Goal: Task Accomplishment & Management: Complete application form

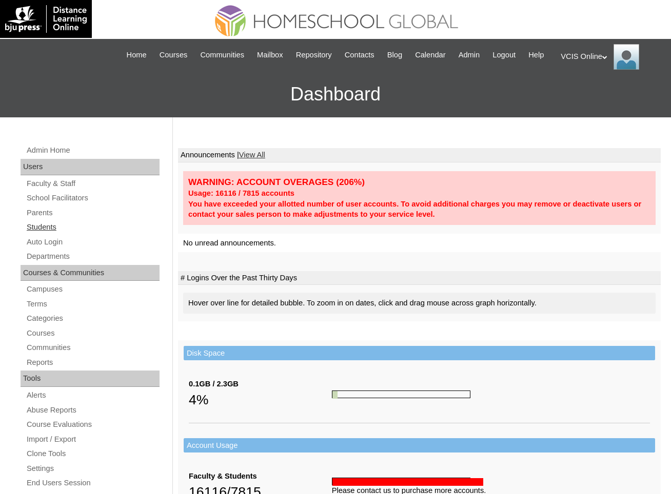
click at [74, 234] on link "Students" at bounding box center [93, 227] width 134 height 13
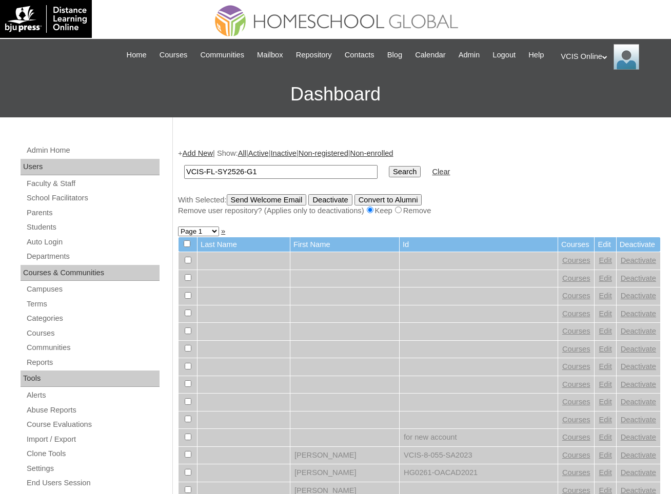
type input "VCIS-FL-SY2526-G1"
click at [389, 166] on input "Search" at bounding box center [405, 171] width 32 height 11
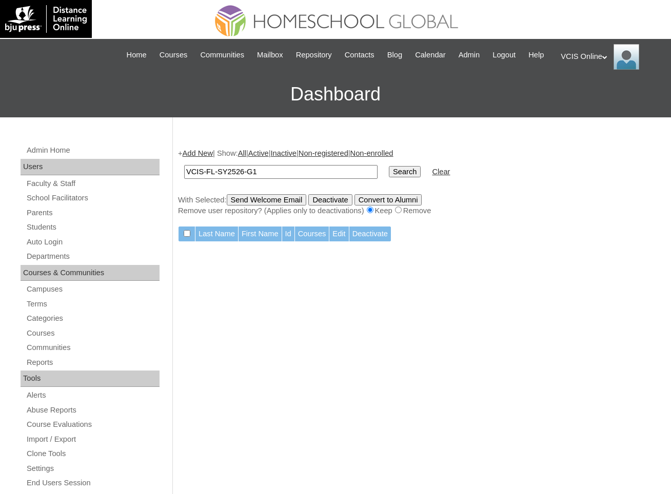
click at [202, 157] on link "Add New" at bounding box center [197, 153] width 30 height 8
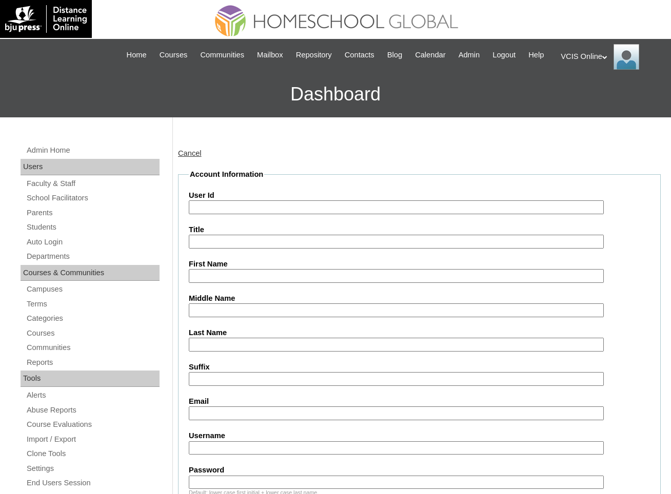
click at [251, 214] on input "User Id" at bounding box center [396, 207] width 415 height 14
paste input "VCIS-FL-SY2526-G1"
type input "VCIS-FL-SY2526-G1"
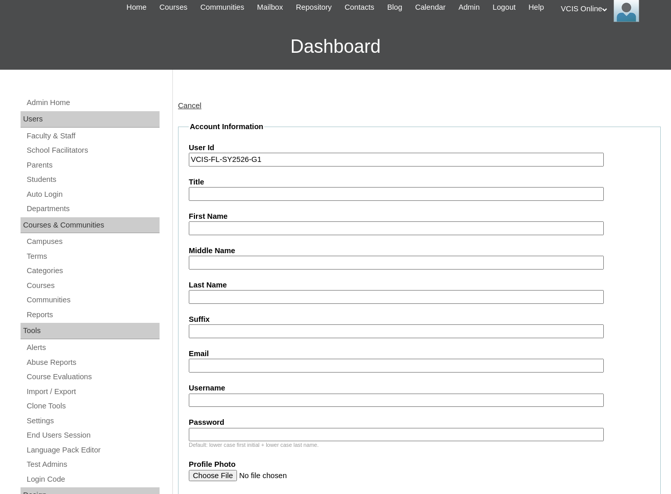
scroll to position [117, 0]
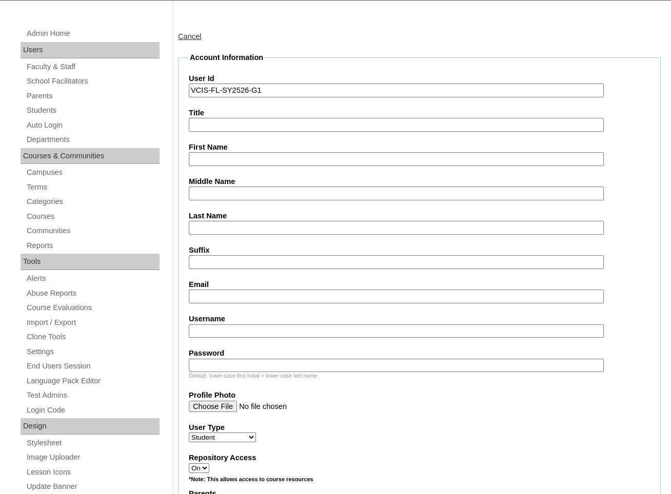
click at [244, 303] on input "Email" at bounding box center [396, 297] width 415 height 14
paste input "gradeschool1@vcis.edu.ph"
type input "gradeschool1@vcis.edu.ph"
click at [247, 166] on input "First Name" at bounding box center [396, 159] width 415 height 14
type input "VCIS Grade 1"
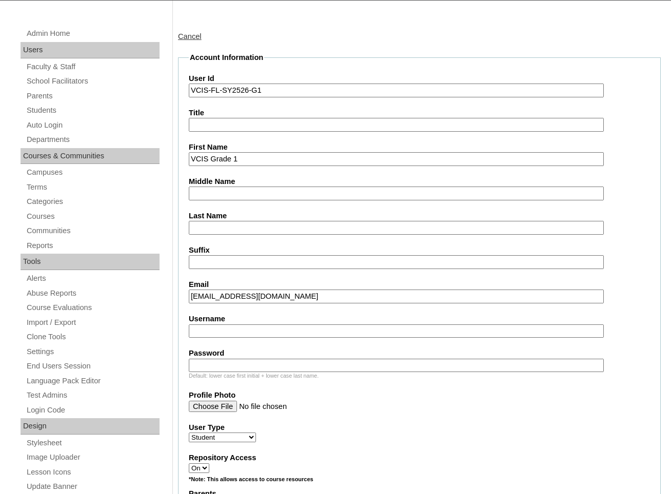
click at [251, 338] on input "Username" at bounding box center [396, 331] width 415 height 14
paste input "vcis.fl.g1 abcde123"
click at [256, 338] on input "vcis.fl.g1 abcde123" at bounding box center [396, 331] width 415 height 14
type input "vcis.fl.g1"
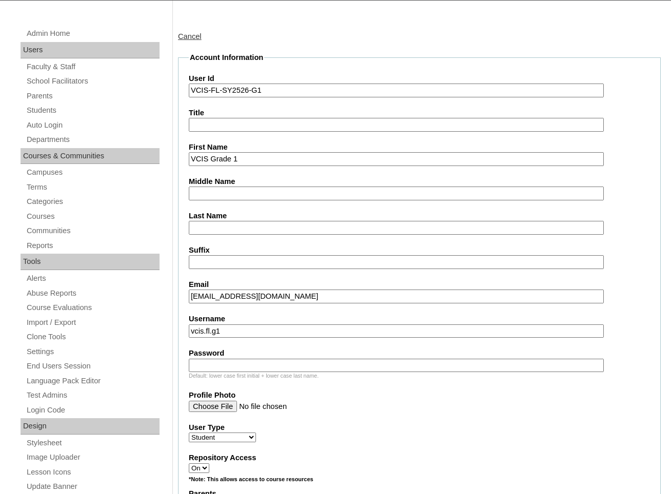
paste input "abcde123"
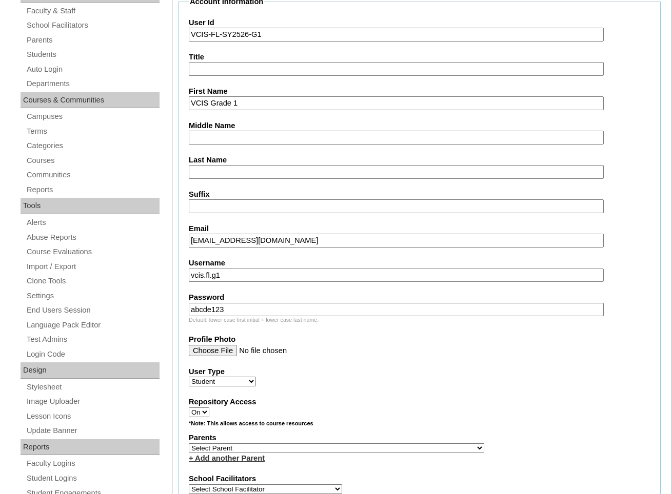
scroll to position [253, 0]
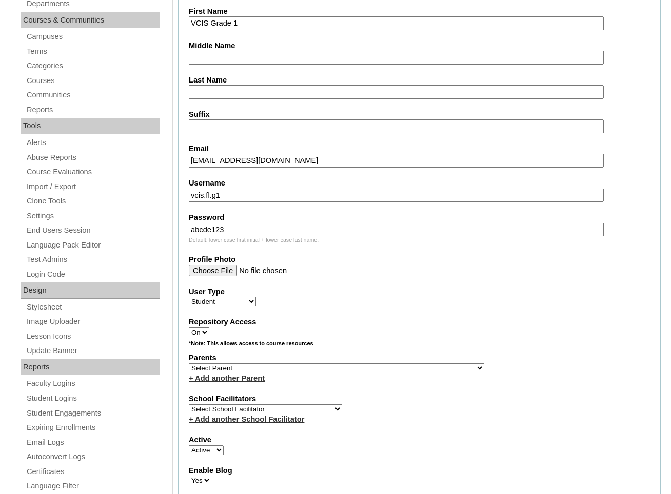
type input "abcde123"
click at [288, 353] on div "*Note: This allows access to course resources" at bounding box center [419, 346] width 461 height 13
click at [258, 414] on select "Select School Facilitator Norman Añain Ruffa Abadijas Mary Abella Gloryfe Abion…" at bounding box center [265, 409] width 153 height 10
select select "42259"
click at [189, 414] on select "Select School Facilitator Norman Añain Ruffa Abadijas Mary Abella Gloryfe Abion…" at bounding box center [265, 409] width 153 height 10
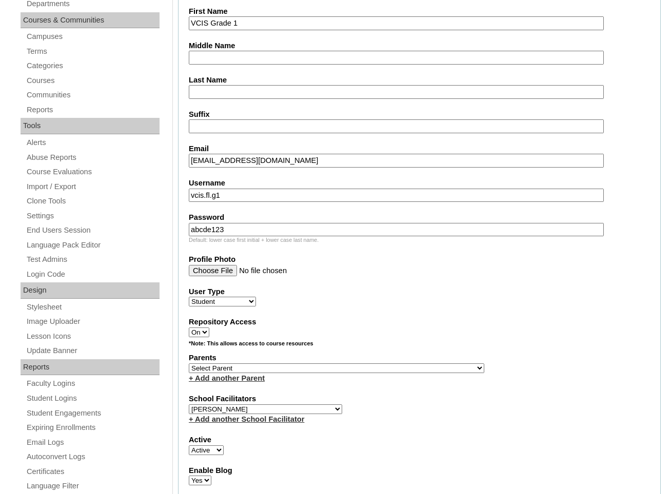
click at [413, 353] on div "*Note: This allows access to course resources" at bounding box center [419, 346] width 461 height 13
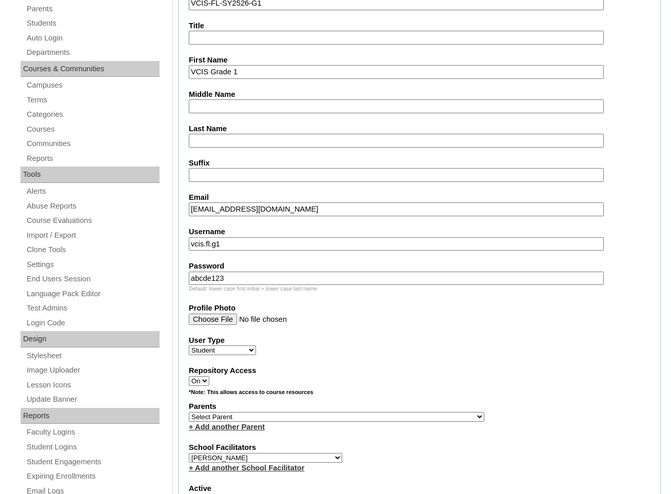
scroll to position [170, 0]
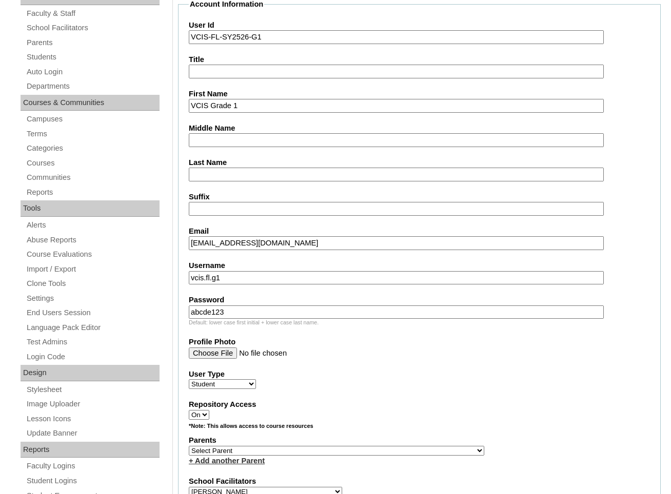
click at [337, 113] on input "VCIS Grade 1" at bounding box center [396, 106] width 415 height 14
click at [331, 147] on input "Middle Name" at bounding box center [396, 140] width 415 height 14
type input "Sam"
click at [292, 194] on fieldset "Account Information User Id VCIS-FL-SY2526-G1 Title First Name VCIS Grade 1 Mid…" at bounding box center [419, 413] width 482 height 829
click at [286, 181] on input "Last Name" at bounding box center [396, 175] width 415 height 14
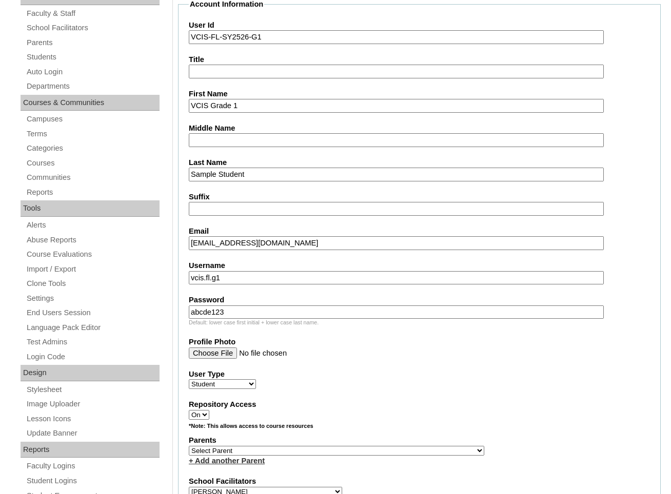
type input "Sample Student"
click at [336, 202] on label "Suffix" at bounding box center [419, 197] width 461 height 11
click at [336, 206] on input "Suffix" at bounding box center [396, 209] width 415 height 14
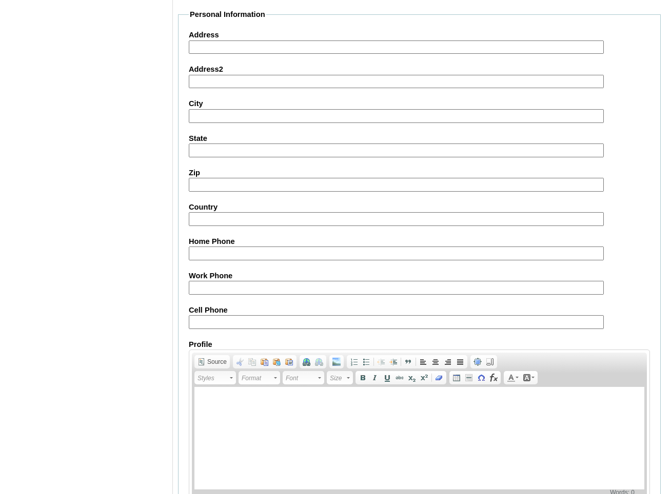
scroll to position [1070, 0]
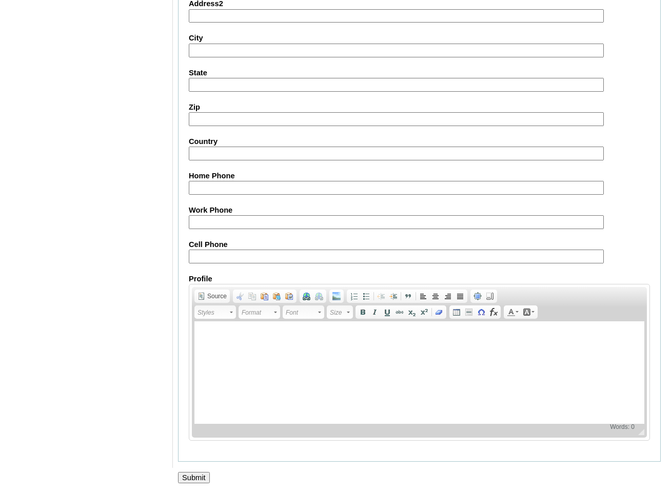
click at [196, 477] on input "Submit" at bounding box center [194, 477] width 32 height 11
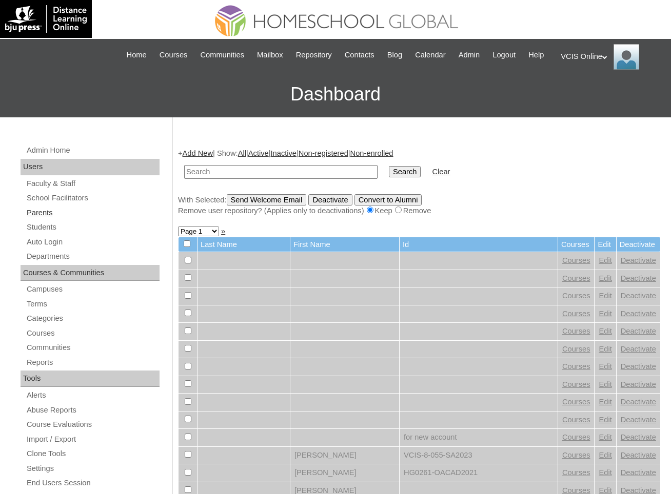
click at [56, 219] on link "Parents" at bounding box center [93, 213] width 134 height 13
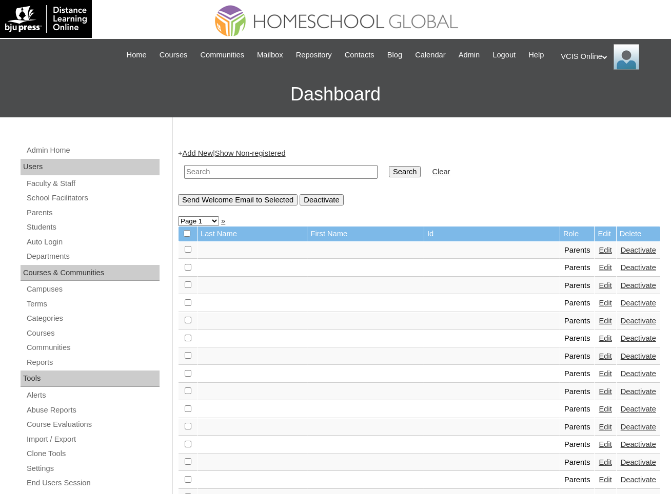
click at [211, 157] on link "Add New" at bounding box center [197, 153] width 30 height 8
click at [239, 179] on input "text" at bounding box center [280, 172] width 193 height 14
paste input "VCIS-FL-SY2526-G2"
type input "VCIS-FL-SY2526-G2"
click at [389, 166] on input "Search" at bounding box center [405, 171] width 32 height 11
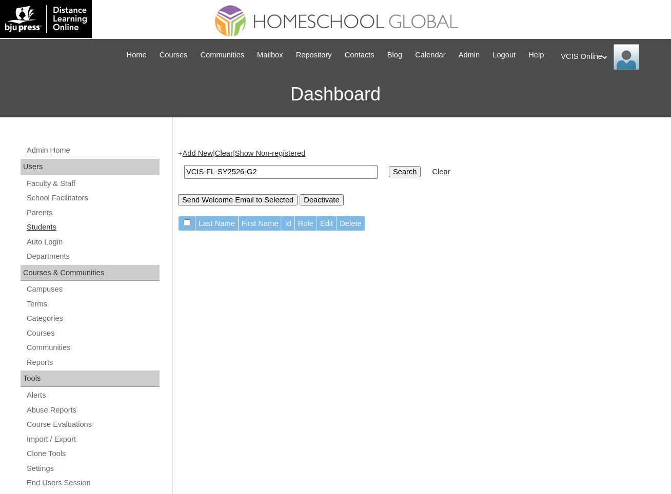
click at [117, 234] on link "Students" at bounding box center [93, 227] width 134 height 13
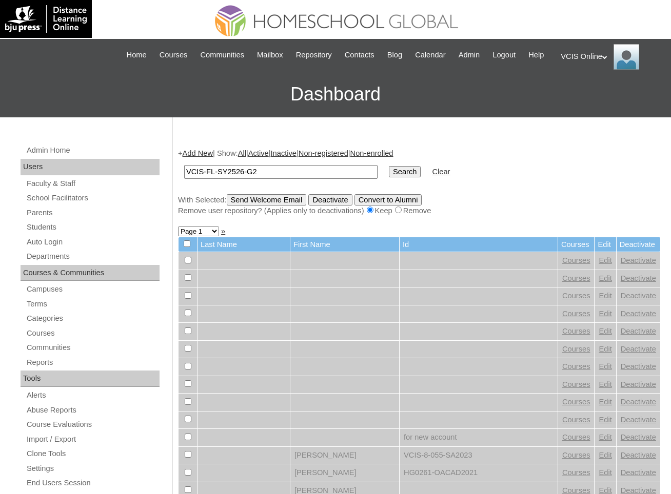
type input "VCIS-FL-SY2526-G2"
click at [389, 166] on input "Search" at bounding box center [405, 171] width 32 height 11
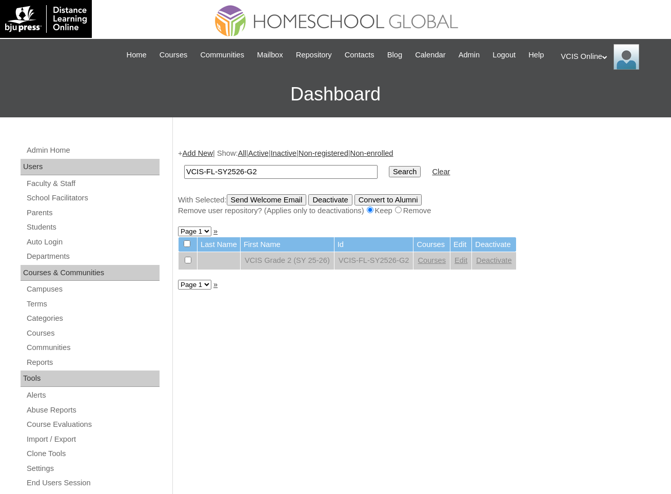
click at [206, 157] on link "Add New" at bounding box center [197, 153] width 30 height 8
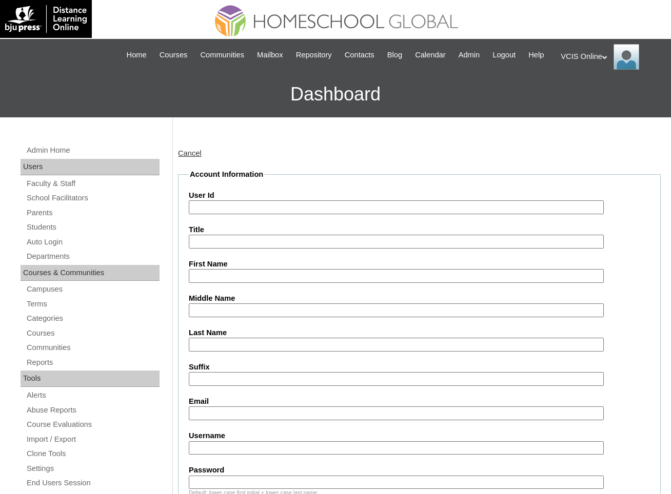
click at [234, 214] on input "User Id" at bounding box center [396, 207] width 415 height 14
paste input "VCIS-FL-SY2526-G2"
type input "VCIS-FL-SY2526-G2"
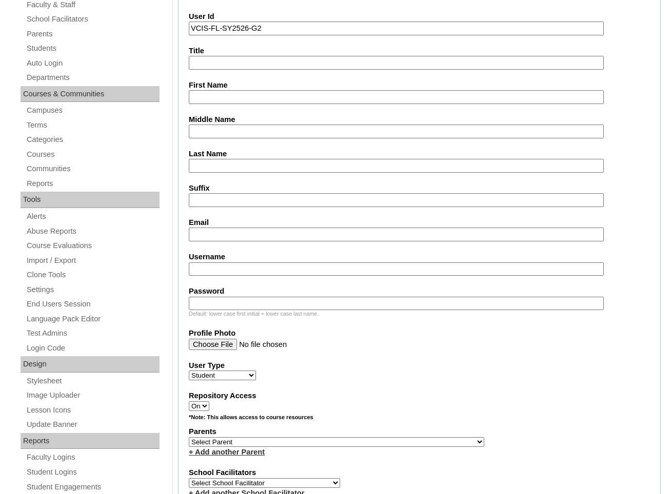
scroll to position [249, 0]
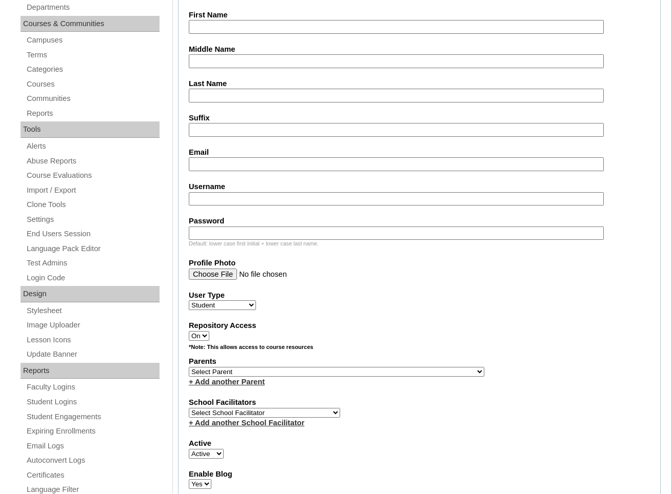
click at [221, 206] on input "Username" at bounding box center [396, 199] width 415 height 14
paste input "vcis.fl.g2 abcde123"
click at [250, 206] on input "vcis.fl.g2 abcde123" at bounding box center [396, 199] width 415 height 14
type input "vcis.fl.g2"
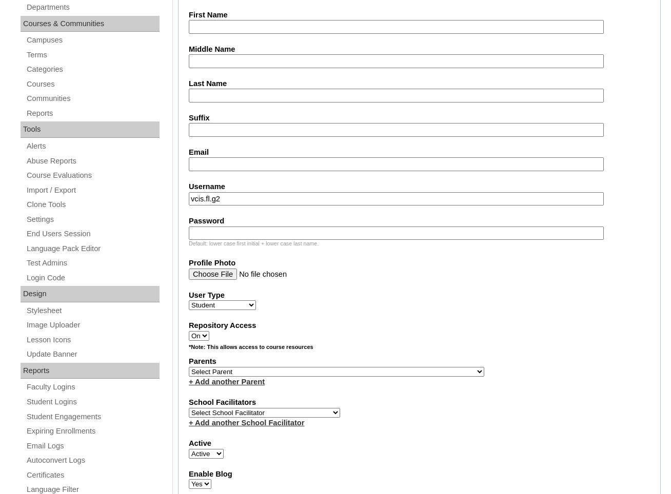
paste input "abcde123"
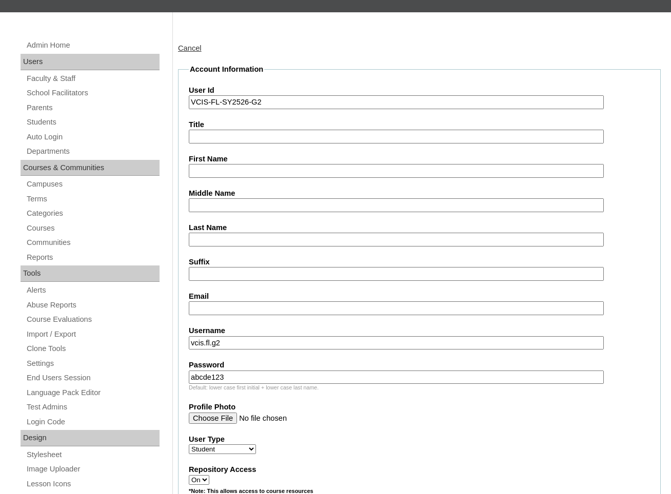
scroll to position [93, 0]
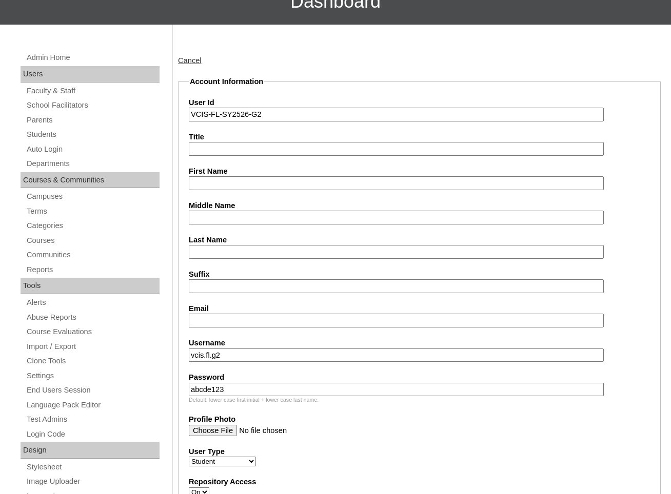
type input "abcde123"
click at [240, 190] on input "First Name" at bounding box center [396, 183] width 415 height 14
type input "VCIS Grade 2"
click at [231, 225] on input "Middle Name" at bounding box center [396, 218] width 415 height 14
click at [230, 256] on input "Last Name" at bounding box center [396, 252] width 415 height 14
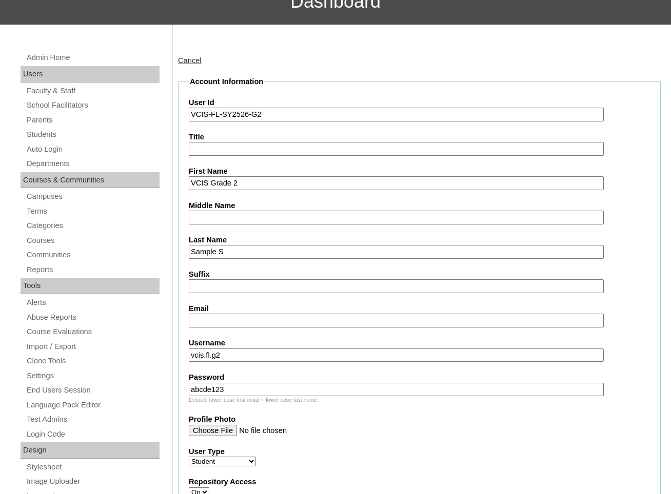
type input "Sample Student"
click at [228, 306] on fieldset "Account Information User Id VCIS-FL-SY2526-G2 Title First Name VCIS Grade 2 Mid…" at bounding box center [419, 490] width 482 height 829
click at [240, 328] on input "Email" at bounding box center [396, 321] width 415 height 14
paste input "gradeschool2@vcis.edu.ph"
type input "gradeschool2@vcis.edu.ph"
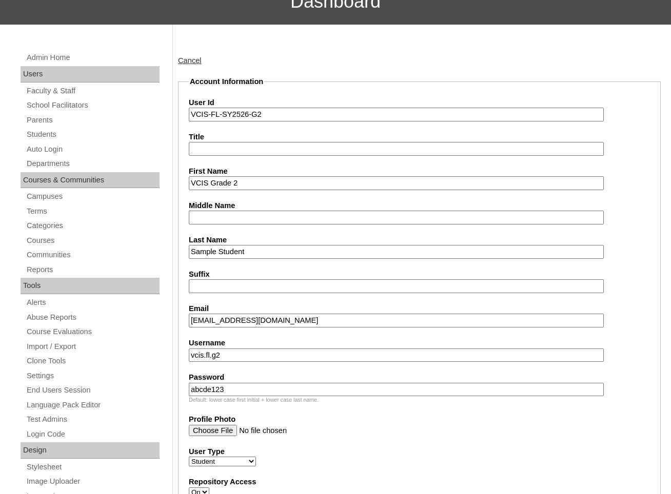
click at [330, 293] on input "Suffix" at bounding box center [396, 286] width 415 height 14
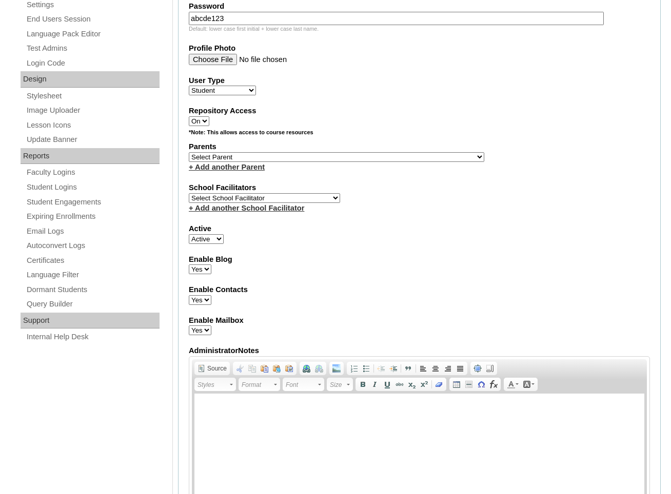
scroll to position [470, 0]
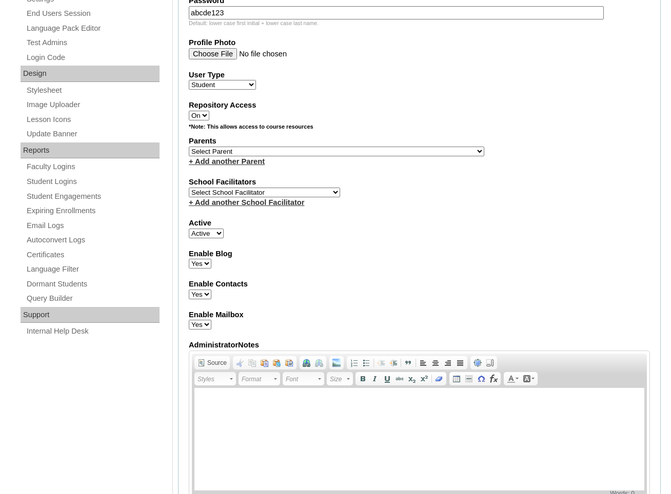
click at [252, 197] on select "Select School Facilitator Norman Añain Ruffa Abadijas Mary Abella Gloryfe Abion…" at bounding box center [264, 193] width 151 height 10
select select "40481"
click at [189, 197] on select "Select School Facilitator Norman Añain Ruffa Abadijas Mary Abella Gloryfe Abion…" at bounding box center [264, 193] width 151 height 10
click at [263, 207] on link "+ Add another School Facilitator" at bounding box center [246, 202] width 115 height 8
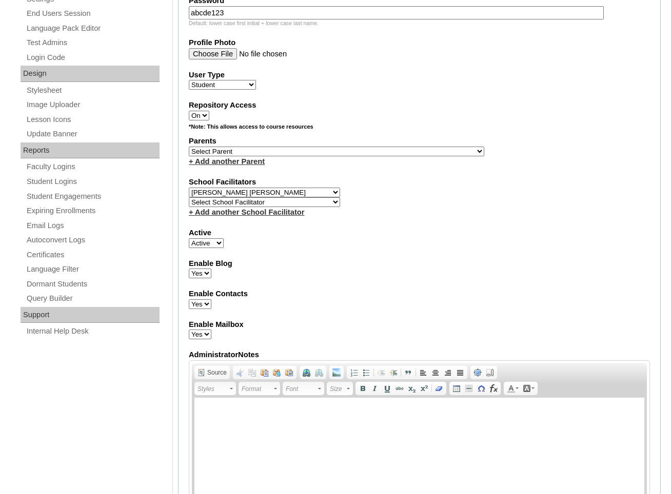
click at [263, 207] on select "Select School Facilitator Norman Añain Ruffa Abadijas Mary Abella Gloryfe Abion…" at bounding box center [264, 202] width 151 height 10
select select "41781"
click at [189, 206] on select "Select School Facilitator Norman Añain Ruffa Abadijas Mary Abella Gloryfe Abion…" at bounding box center [264, 202] width 151 height 10
click at [481, 279] on div "Enable Blog Yes No" at bounding box center [419, 268] width 461 height 21
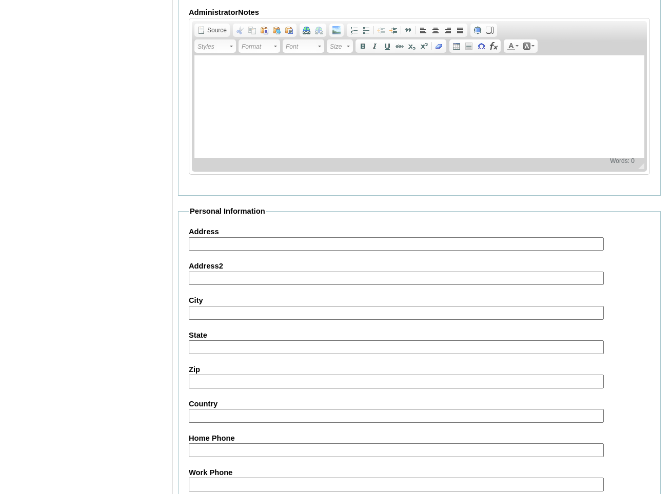
scroll to position [1079, 0]
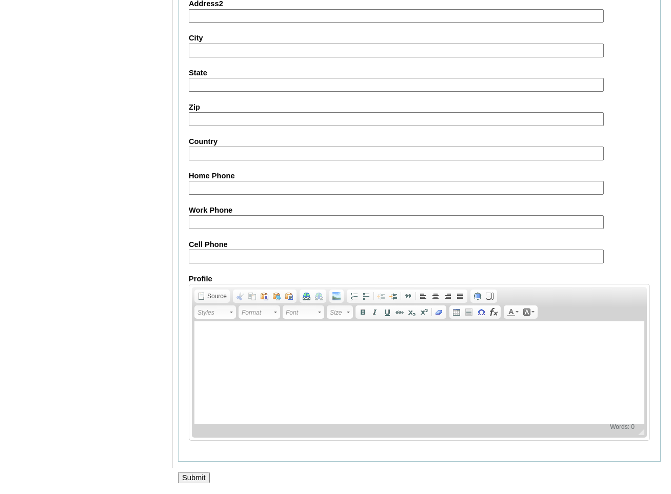
click at [204, 481] on input "Submit" at bounding box center [194, 477] width 32 height 11
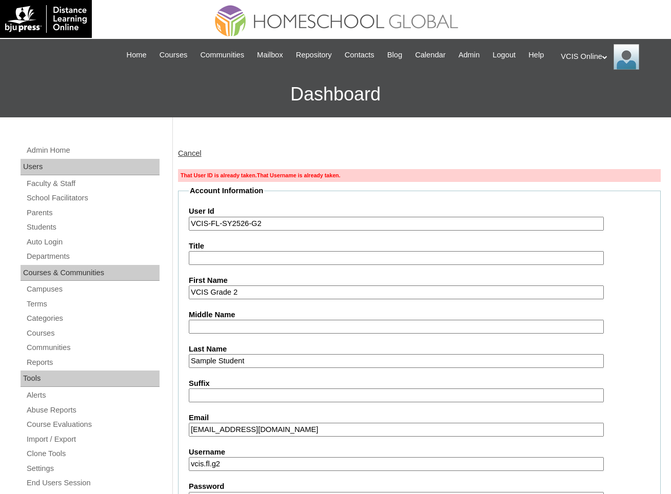
click at [259, 299] on input "VCIS Grade 2" at bounding box center [396, 293] width 415 height 14
drag, startPoint x: 259, startPoint y: 307, endPoint x: 206, endPoint y: 307, distance: 53.8
click at [206, 299] on input "VCIS Grade 2" at bounding box center [396, 293] width 415 height 14
type input "VCIS Grade 2 Sample Student"
click at [267, 368] on input "Sample Student" at bounding box center [396, 361] width 415 height 14
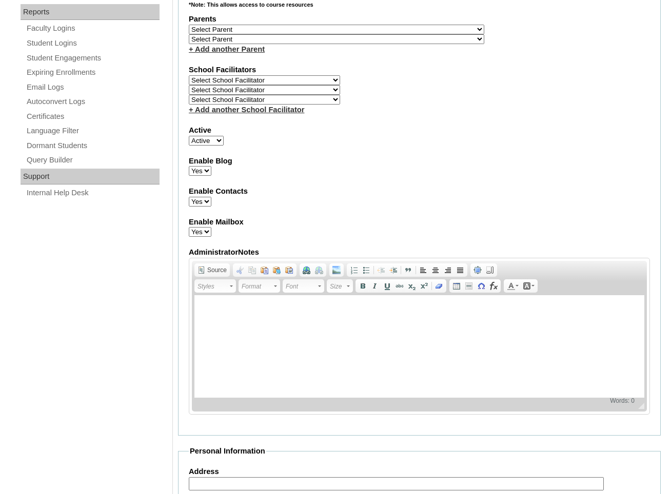
scroll to position [1113, 0]
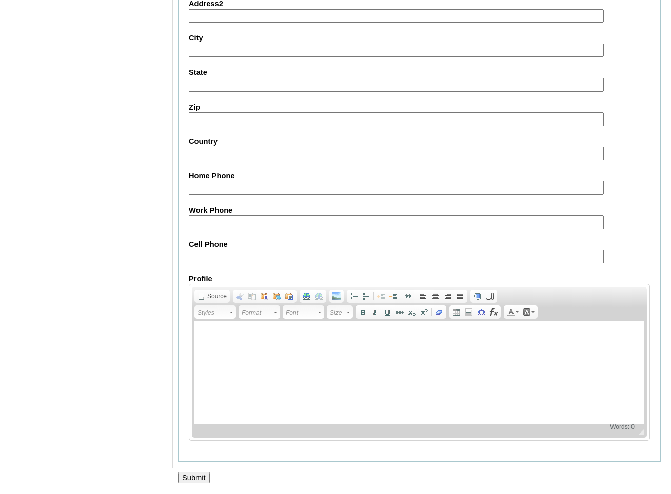
click at [202, 478] on input "Submit" at bounding box center [194, 477] width 32 height 11
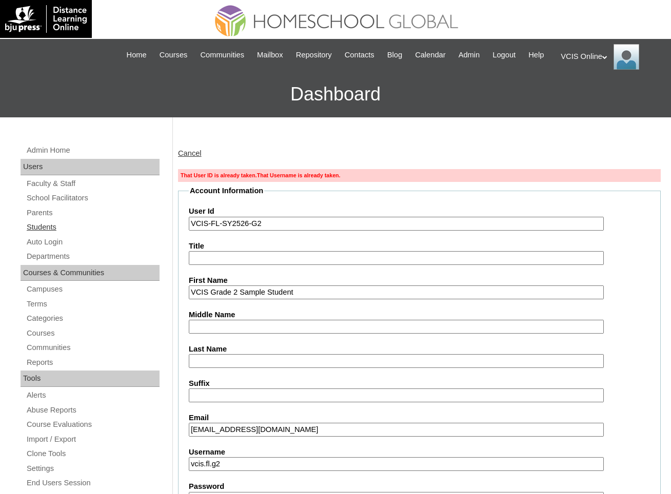
click at [56, 234] on link "Students" at bounding box center [93, 227] width 134 height 13
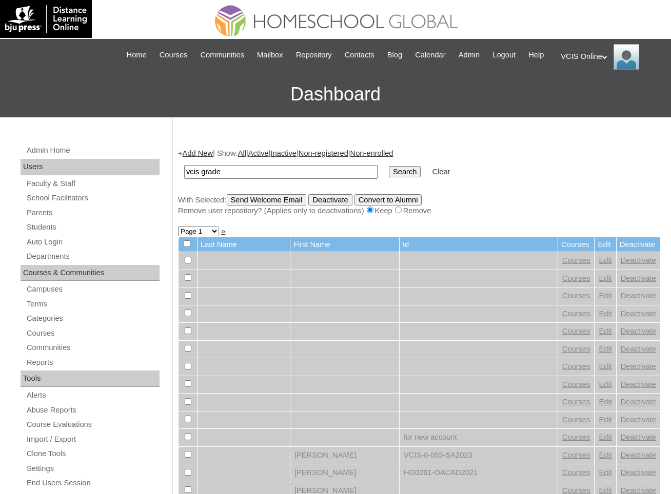
type input "VCIS Grade 2 (SY 25-26)"
click at [389, 166] on input "Search" at bounding box center [405, 171] width 32 height 11
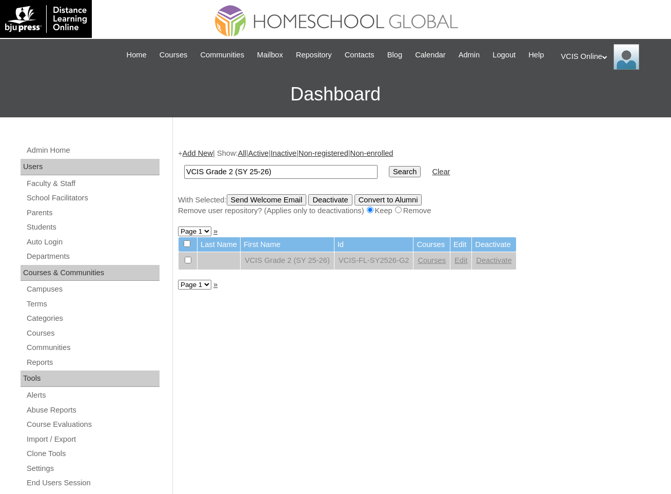
click at [368, 297] on div "+ Add New | Show: All | Active | Inactive | Non-registered | Non-enrolled VCIS …" at bounding box center [416, 481] width 487 height 686
click at [444, 265] on link "Courses" at bounding box center [431, 260] width 28 height 8
click at [467, 265] on link "Edit" at bounding box center [460, 260] width 13 height 8
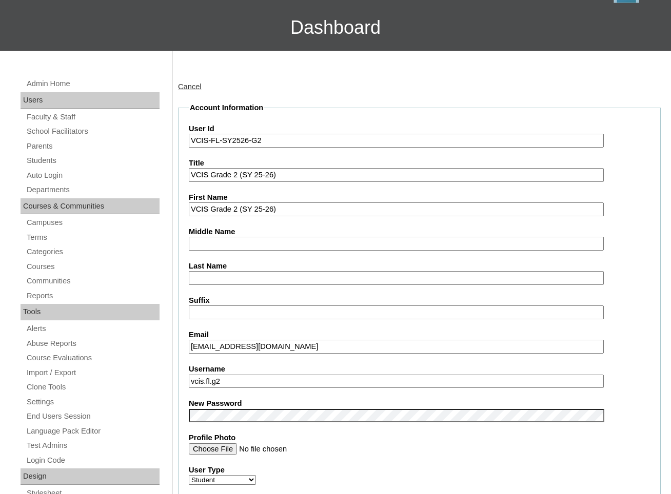
scroll to position [87, 0]
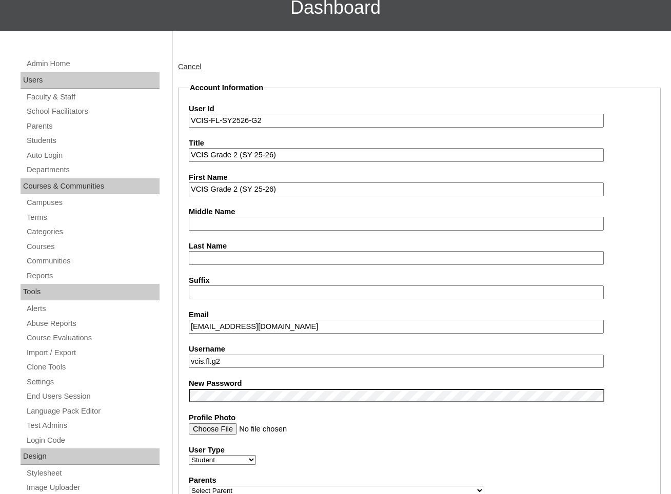
drag, startPoint x: 307, startPoint y: 137, endPoint x: 186, endPoint y: 134, distance: 121.0
click at [186, 134] on fieldset "Account Information User Id VCIS-FL-SY2526-G2 Title VCIS Grade 2 (SY 25-26) Fir…" at bounding box center [419, 503] width 482 height 841
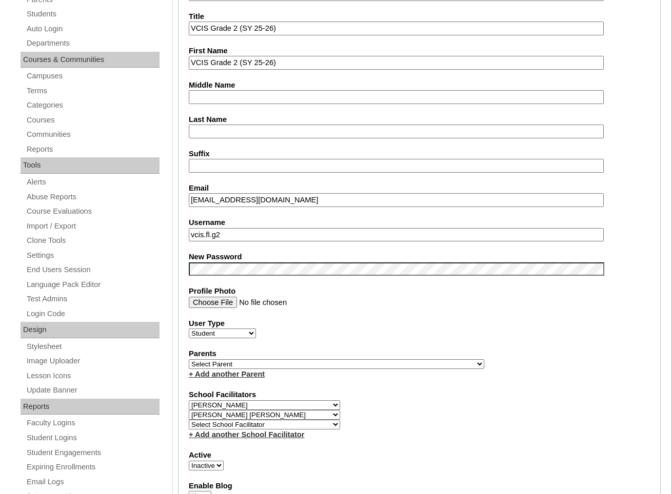
scroll to position [226, 0]
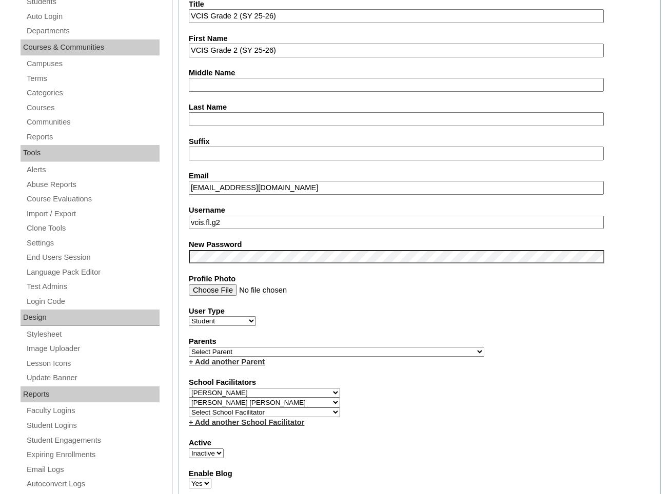
drag, startPoint x: 299, startPoint y: 238, endPoint x: 184, endPoint y: 233, distance: 115.5
click at [184, 233] on fieldset "Account Information User Id VCIS-FL-SY2526-G2 Title VCIS Grade 2 (SY 25-26) Fir…" at bounding box center [419, 364] width 482 height 841
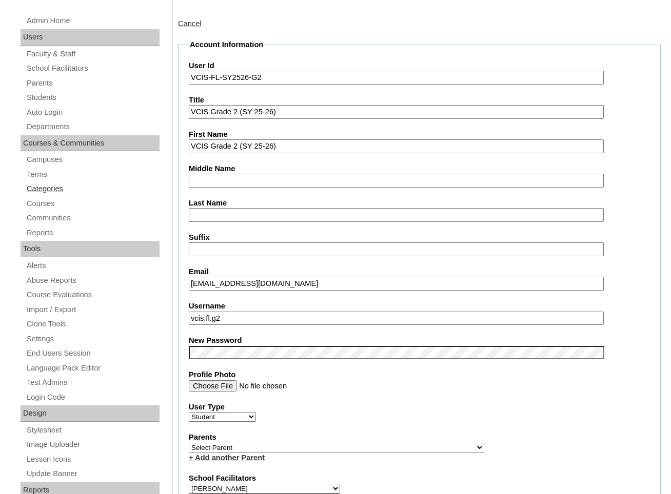
scroll to position [0, 0]
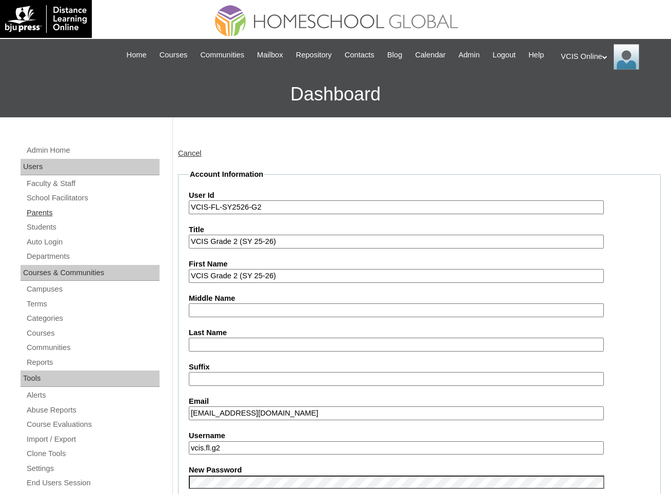
click at [42, 219] on link "Parents" at bounding box center [93, 213] width 134 height 13
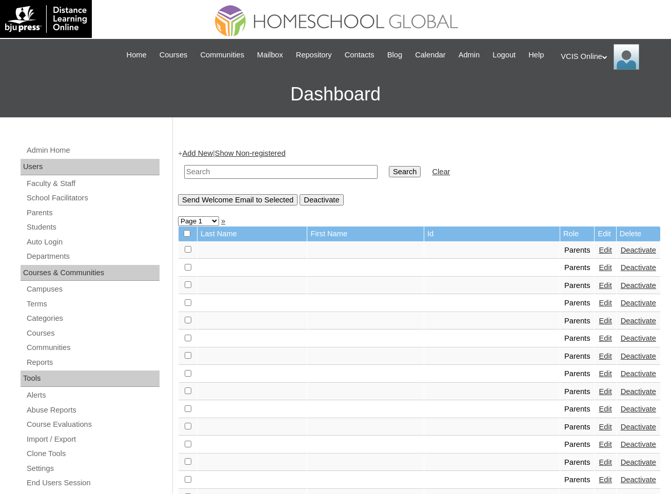
click at [228, 179] on input "text" at bounding box center [280, 172] width 193 height 14
type input "grade 2"
click at [389, 166] on input "Search" at bounding box center [405, 171] width 32 height 11
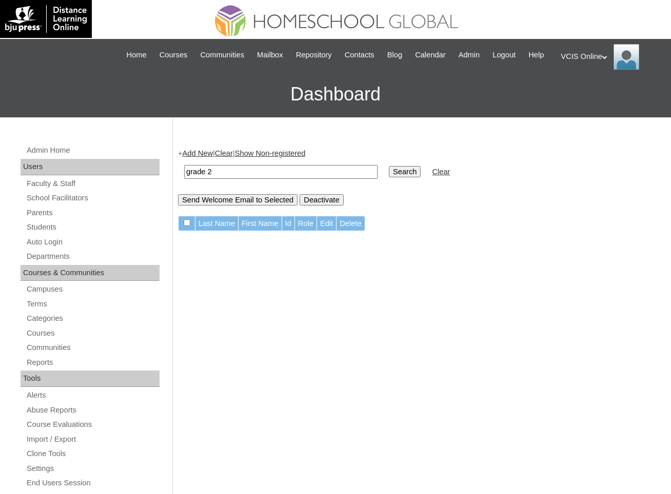
drag, startPoint x: 236, startPoint y: 185, endPoint x: 137, endPoint y: 187, distance: 99.0
click at [139, 187] on div "Admin Home Users Faculty & Staff School Facilitators Parents Students Auto Logi…" at bounding box center [335, 470] width 671 height 707
click at [331, 307] on div "+ Add New | Clear | Show Non-registered Search Clear Send Welcome Email to Sele…" at bounding box center [416, 481] width 487 height 686
click at [422, 259] on div "+ Add New | Clear | Show Non-registered Search Clear Send Welcome Email to Sele…" at bounding box center [416, 481] width 487 height 686
